Goal: Task Accomplishment & Management: Manage account settings

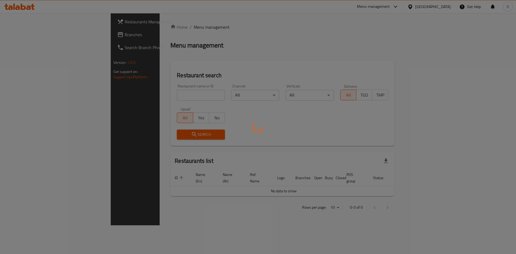
click at [165, 101] on div at bounding box center [258, 127] width 516 height 254
click at [160, 96] on div at bounding box center [258, 127] width 516 height 254
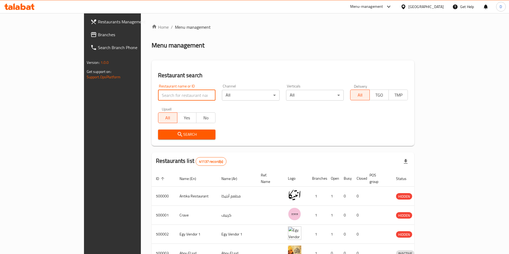
click at [158, 93] on input "search" at bounding box center [187, 95] width 58 height 11
click at [158, 95] on input "IK" at bounding box center [187, 95] width 58 height 11
type input "Ika sushi"
click at [162, 134] on span "Search" at bounding box center [186, 134] width 49 height 7
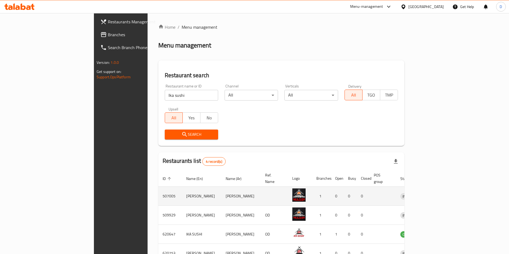
scroll to position [32, 0]
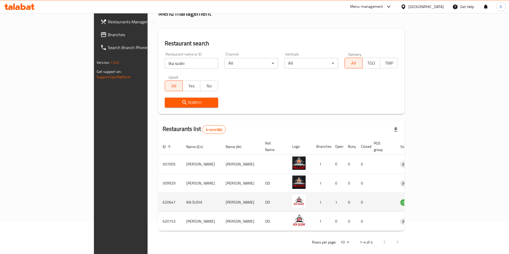
click at [436, 199] on icon "enhanced table" at bounding box center [433, 202] width 6 height 6
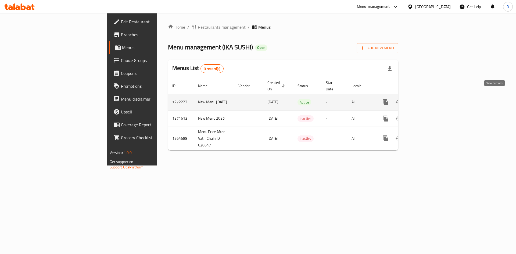
click at [427, 99] on icon "enhanced table" at bounding box center [424, 102] width 6 height 6
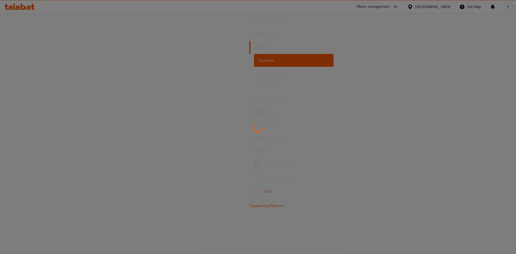
click at [45, 72] on div at bounding box center [258, 127] width 516 height 254
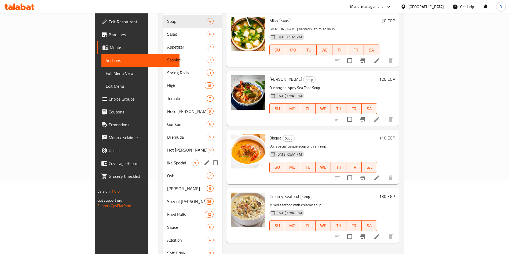
scroll to position [73, 0]
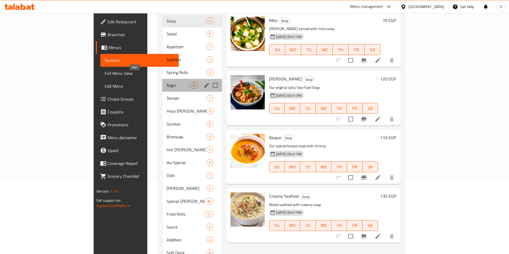
click at [167, 82] on span "Nigiri" at bounding box center [178, 85] width 23 height 6
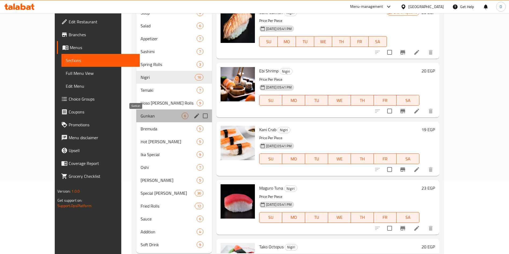
click at [141, 113] on span "Gunkan" at bounding box center [161, 116] width 41 height 6
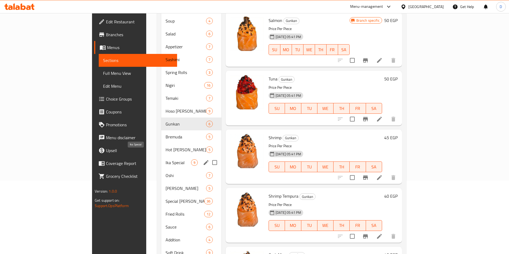
click at [166, 160] on span "Ika Special" at bounding box center [179, 163] width 26 height 6
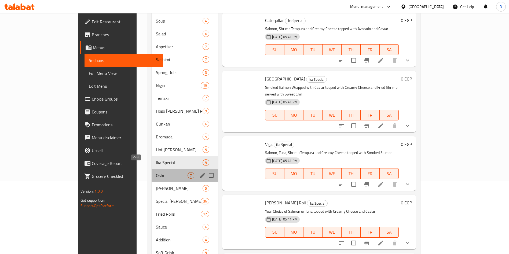
click at [156, 172] on span "Oshi" at bounding box center [171, 175] width 31 height 6
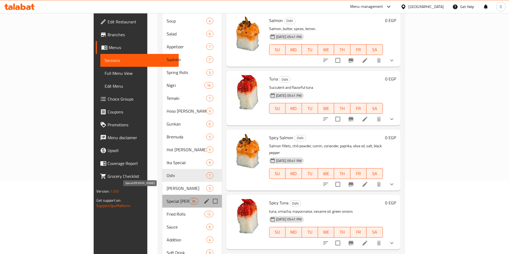
click at [167, 198] on span "Special [PERSON_NAME]" at bounding box center [178, 201] width 23 height 6
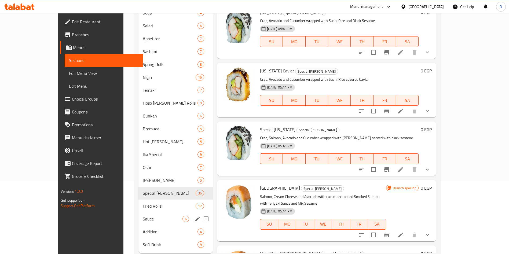
click at [140, 213] on div "Sauce 6" at bounding box center [176, 219] width 74 height 13
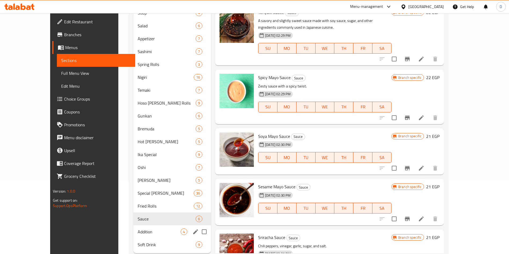
scroll to position [88, 0]
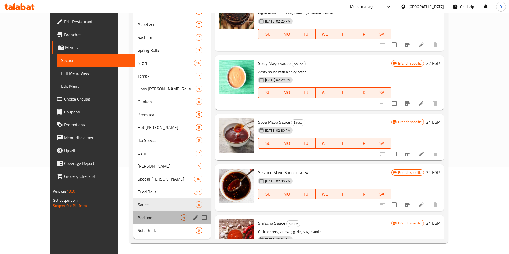
click at [140, 213] on div "Addition 4" at bounding box center [172, 217] width 78 height 13
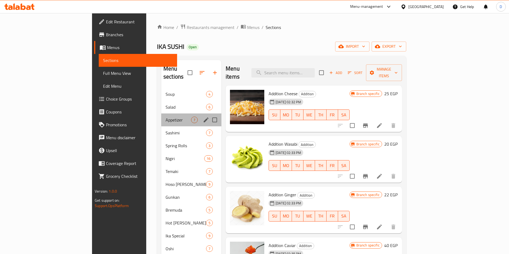
click at [161, 114] on div "Appetizer 7" at bounding box center [191, 120] width 60 height 13
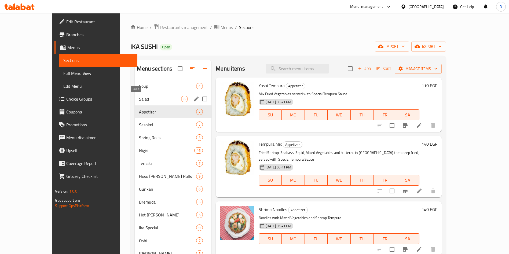
click at [139, 97] on span "Salad" at bounding box center [160, 99] width 42 height 6
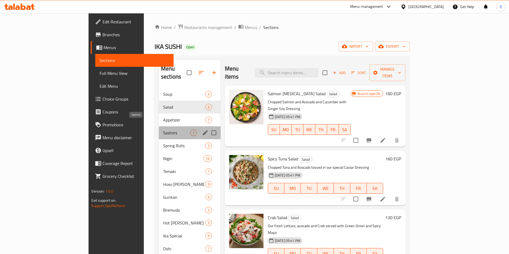
drag, startPoint x: 124, startPoint y: 123, endPoint x: 134, endPoint y: 145, distance: 24.3
click at [159, 145] on div "Soup 4 Salad 6 Appetizer 7 Sashimi 7 Spring Rolls 3 Nigiri 16 Temaki 7 Hoso [PE…" at bounding box center [190, 210] width 62 height 245
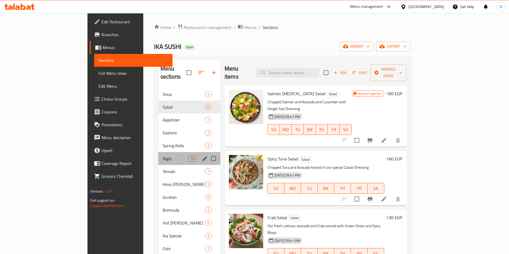
drag, startPoint x: 134, startPoint y: 145, endPoint x: 131, endPoint y: 187, distance: 42.0
click at [158, 187] on div "Soup 4 Salad 6 Appetizer 7 Sashimi 7 Spring Rolls 3 Nigiri 16 Temaki 7 Hoso [PE…" at bounding box center [189, 210] width 62 height 245
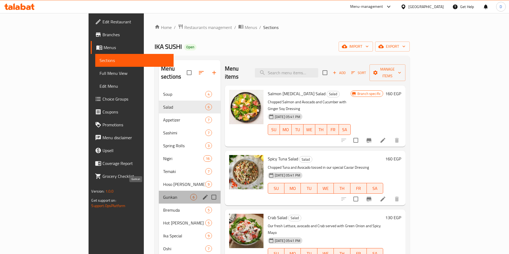
click at [163, 194] on span "Gunkan" at bounding box center [176, 197] width 27 height 6
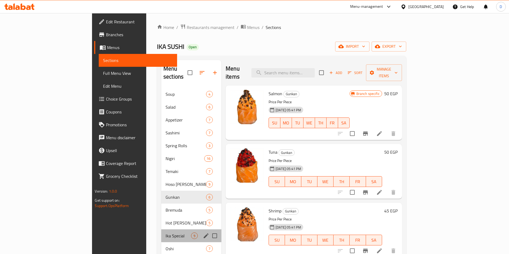
click at [161, 230] on div "Ika Special 9" at bounding box center [191, 236] width 60 height 13
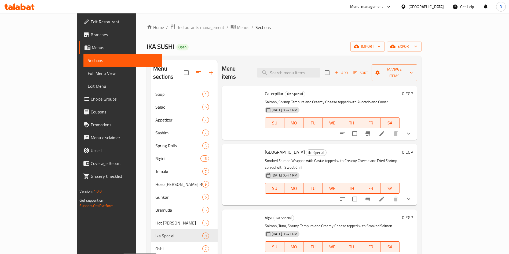
scroll to position [66, 0]
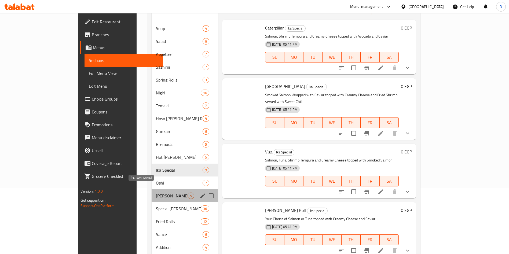
click at [156, 193] on span "[PERSON_NAME]" at bounding box center [171, 196] width 31 height 6
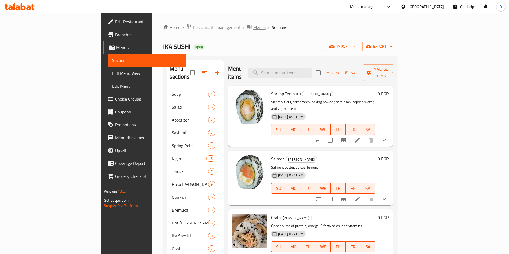
click at [254, 24] on span "Menus" at bounding box center [260, 27] width 12 height 6
